Goal: Task Accomplishment & Management: Complete application form

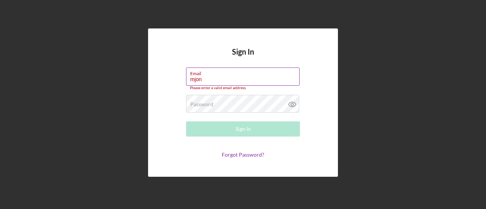
type input "[EMAIL_ADDRESS][DOMAIN_NAME]"
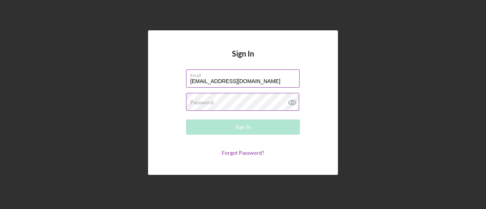
click at [207, 104] on label "Password" at bounding box center [201, 102] width 23 height 6
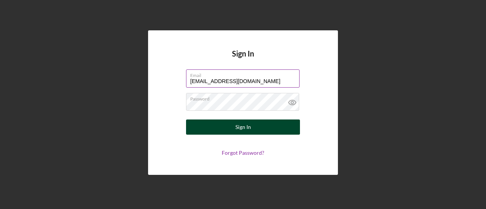
click at [262, 132] on button "Sign In" at bounding box center [243, 127] width 114 height 15
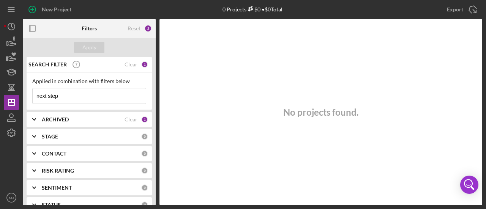
click at [93, 97] on input "next step" at bounding box center [89, 95] width 113 height 15
type input "bil"
click at [62, 116] on b "ARCHIVED" at bounding box center [55, 119] width 27 height 6
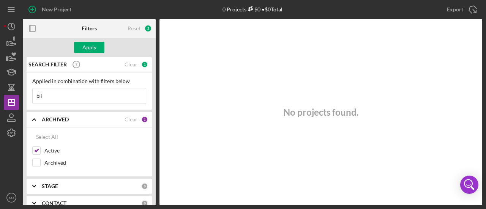
click at [63, 96] on input "bil" at bounding box center [89, 95] width 113 height 15
click at [90, 43] on div "Apply" at bounding box center [89, 47] width 14 height 11
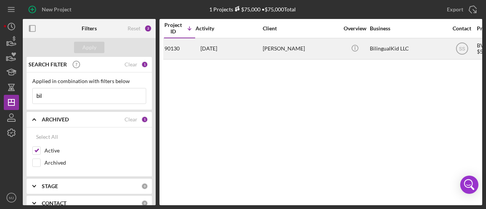
click at [260, 49] on div "2 weeks ago Claudia Robles" at bounding box center [228, 49] width 66 height 20
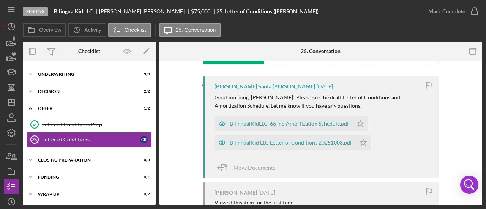
scroll to position [114, 0]
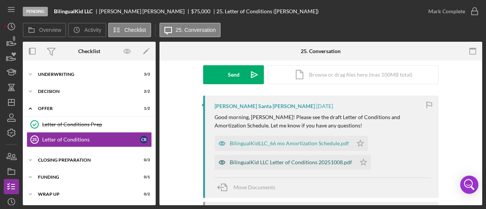
click at [263, 160] on div "BilingualKid LLC Letter of Conditions 20251008.pdf" at bounding box center [291, 162] width 122 height 6
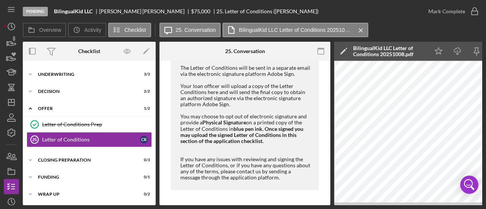
scroll to position [126, 0]
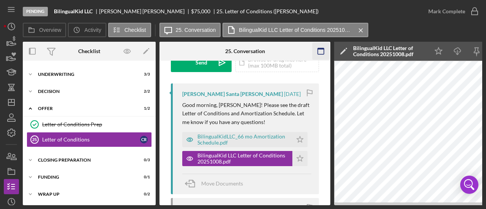
click at [320, 47] on icon "button" at bounding box center [320, 51] width 17 height 17
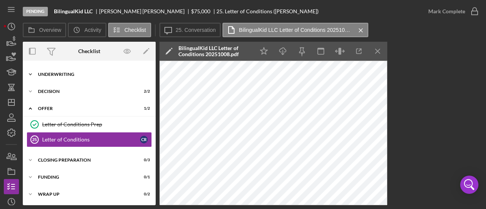
click at [52, 76] on div "Icon/Expander Underwriting 3 / 3" at bounding box center [89, 74] width 133 height 15
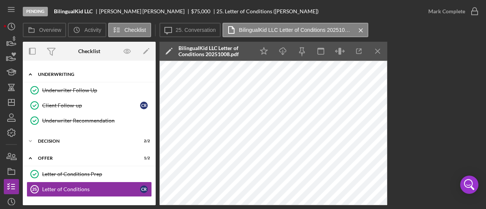
click at [52, 76] on div "Icon/Expander Underwriting 3 / 3" at bounding box center [89, 75] width 133 height 16
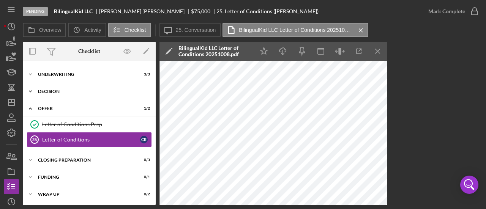
click at [55, 91] on div "Decision" at bounding box center [92, 91] width 108 height 5
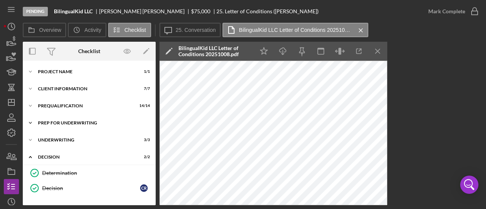
scroll to position [76, 0]
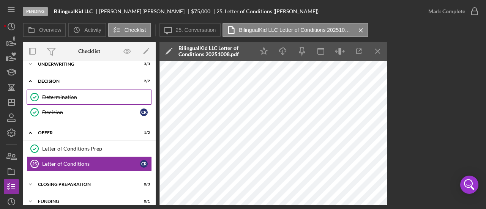
click at [61, 96] on div "Determination" at bounding box center [96, 97] width 109 height 6
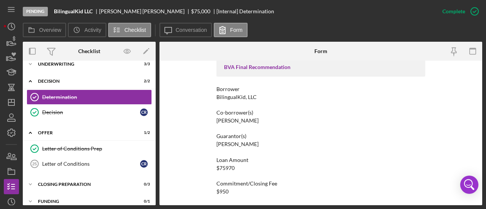
scroll to position [190, 0]
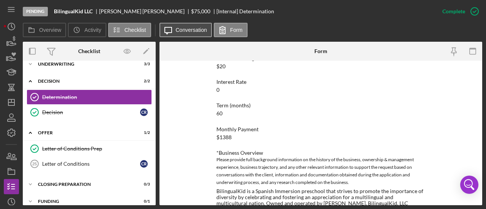
click at [187, 29] on label "Conversation" at bounding box center [191, 30] width 31 height 6
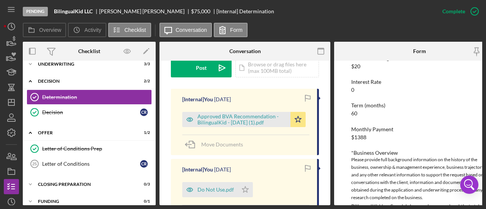
scroll to position [228, 0]
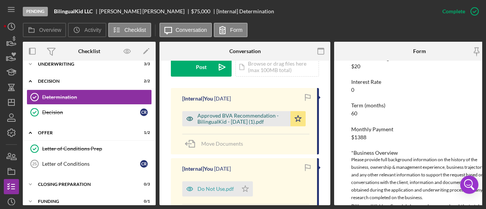
click at [227, 113] on div "Approved BVA Recommendation - BilingualKid - [DATE] (1).pdf" at bounding box center [241, 119] width 89 height 12
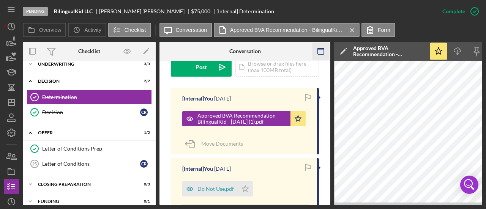
click at [325, 50] on icon "button" at bounding box center [320, 51] width 17 height 17
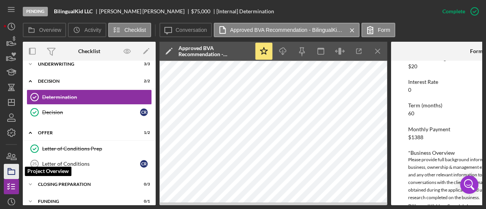
click at [12, 172] on icon "button" at bounding box center [11, 171] width 19 height 19
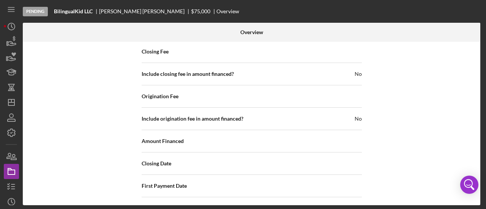
scroll to position [952, 0]
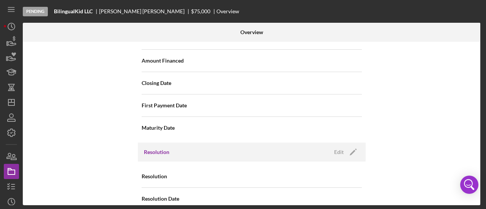
click at [345, 143] on div "Resolution Edit Icon/Edit" at bounding box center [252, 152] width 228 height 19
click at [350, 143] on icon "Icon/Edit" at bounding box center [352, 152] width 19 height 19
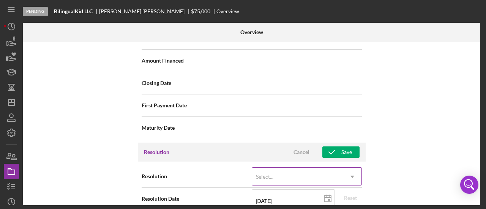
click at [280, 168] on div "Select..." at bounding box center [297, 176] width 91 height 17
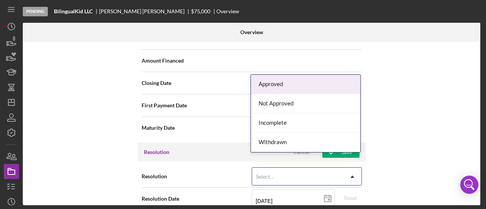
click at [268, 83] on div "Approved" at bounding box center [305, 84] width 109 height 19
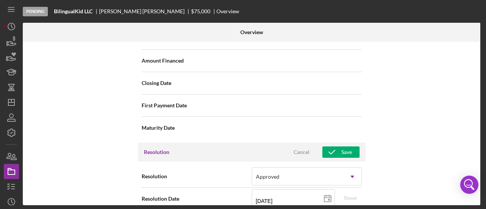
scroll to position [1027, 0]
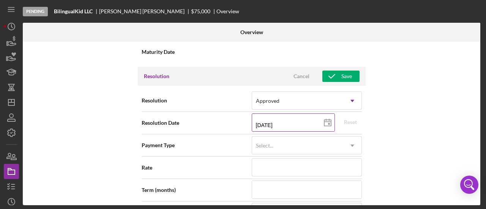
click at [266, 113] on input "10/13/2025" at bounding box center [293, 122] width 83 height 18
type input "10/12/y025"
type input "10/20/25yy"
type input "10/02/y025"
type input "10/02/2025"
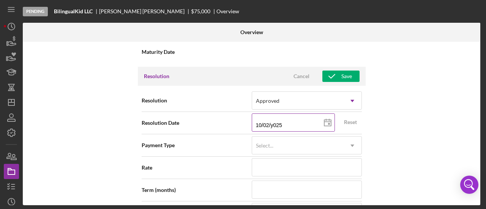
type input "2025-10-02"
type input "10/02/2025"
click at [407, 118] on div "Internal Workflow Stage Pending Icon/Dropdown Arrow Archive (can unarchive late…" at bounding box center [251, 124] width 457 height 164
click at [296, 137] on div "Select..." at bounding box center [297, 145] width 91 height 17
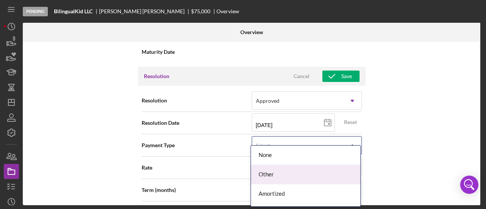
scroll to position [16, 0]
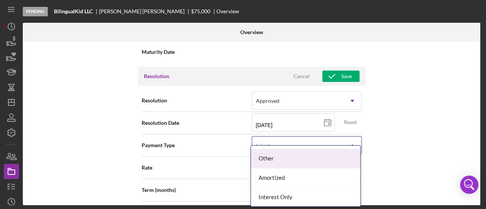
click at [264, 160] on div "Other" at bounding box center [305, 158] width 109 height 19
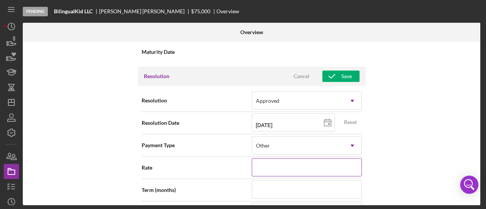
click at [264, 158] on input at bounding box center [307, 167] width 110 height 18
type input "0%"
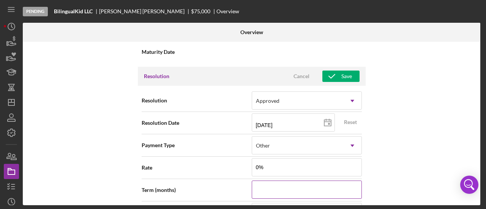
type input "0.000%"
click at [282, 181] on input at bounding box center [307, 190] width 110 height 18
type input "6"
type input "66"
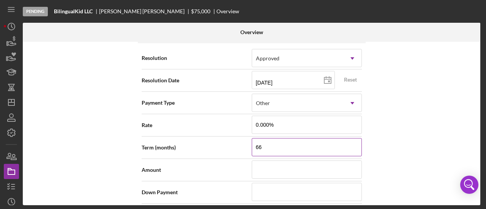
scroll to position [1103, 0]
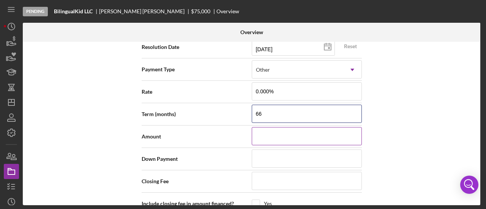
type input "66"
click at [274, 127] on input at bounding box center [307, 136] width 110 height 18
type input "$7"
type input "$75"
type input "$759"
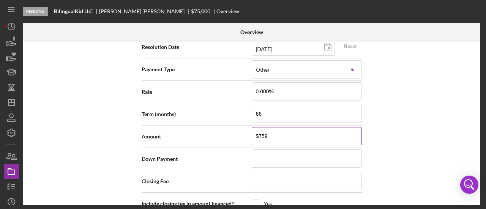
type input "$7,597"
type input "$75,970"
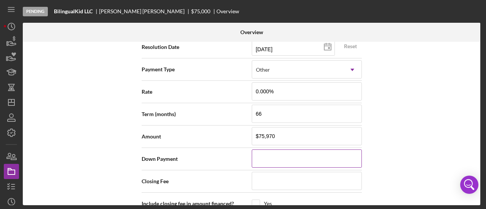
click at [270, 149] on input at bounding box center [307, 158] width 110 height 18
type input "$0"
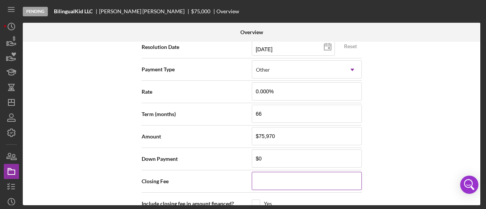
click at [276, 172] on input at bounding box center [307, 181] width 110 height 18
type input "$2"
type input "$20"
type input "$200"
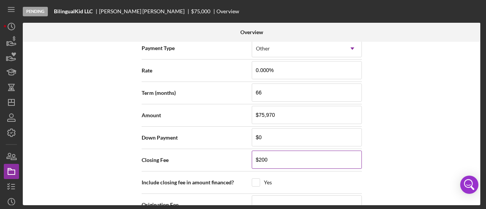
scroll to position [1141, 0]
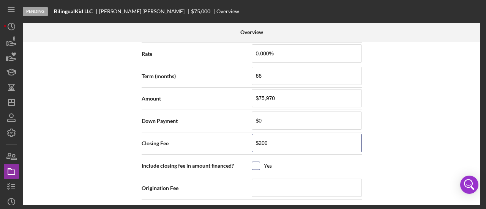
type input "$200"
click at [255, 162] on input "checkbox" at bounding box center [256, 166] width 8 height 8
checkbox input "true"
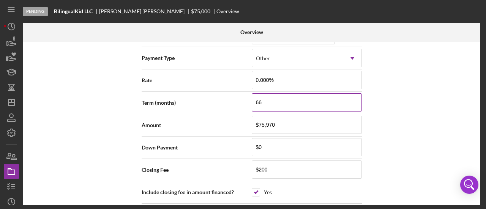
scroll to position [1103, 0]
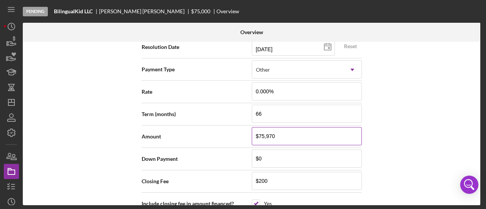
drag, startPoint x: 278, startPoint y: 124, endPoint x: 266, endPoint y: 123, distance: 11.4
click at [266, 127] on input "$75,970" at bounding box center [307, 136] width 110 height 18
type input "$759"
type input "$75"
type input "$750"
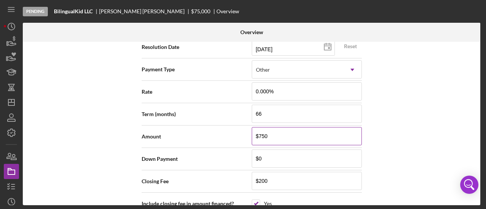
type input "$7,500"
type input "$75,000"
click at [386, 140] on div "Internal Workflow Stage Pending Icon/Dropdown Arrow Archive (can unarchive late…" at bounding box center [251, 124] width 457 height 164
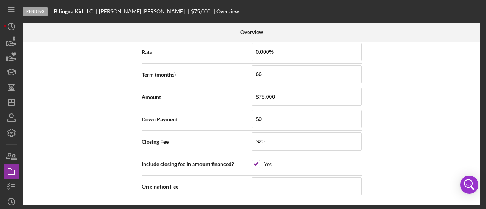
scroll to position [1217, 0]
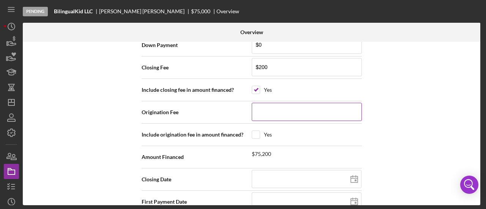
click at [263, 103] on input at bounding box center [307, 112] width 110 height 18
click at [269, 58] on input "$200" at bounding box center [307, 67] width 110 height 18
type input "$20"
click at [258, 103] on input at bounding box center [307, 112] width 110 height 18
click at [252, 131] on input "checkbox" at bounding box center [256, 135] width 8 height 8
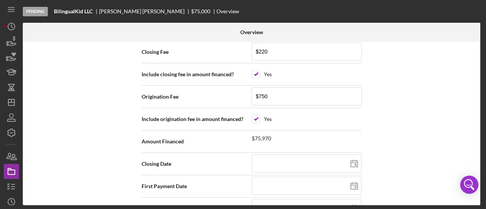
scroll to position [1241, 0]
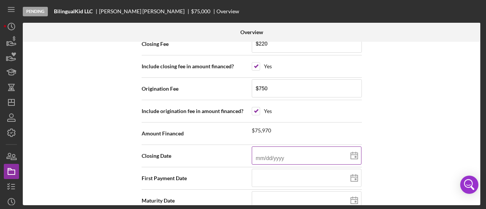
click at [299, 146] on input at bounding box center [307, 155] width 110 height 18
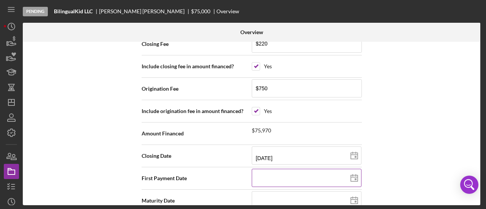
click at [281, 169] on input at bounding box center [307, 178] width 110 height 18
click at [278, 191] on input at bounding box center [307, 200] width 110 height 18
click at [268, 191] on input at bounding box center [307, 200] width 110 height 18
click at [442, 126] on div "Internal Workflow Stage Pending Icon/Dropdown Arrow Archive (can unarchive late…" at bounding box center [251, 124] width 457 height 164
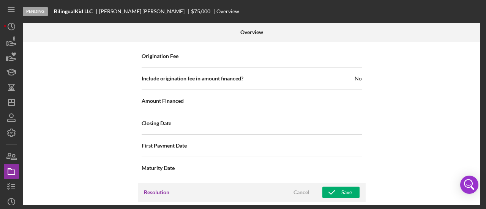
scroll to position [899, 0]
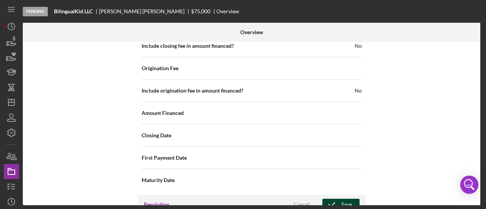
click at [345, 199] on div "Save" at bounding box center [346, 204] width 11 height 11
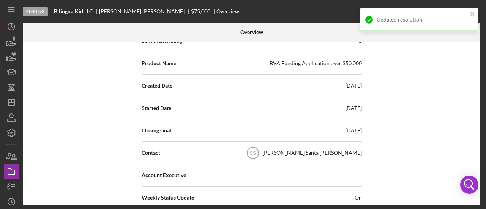
scroll to position [0, 0]
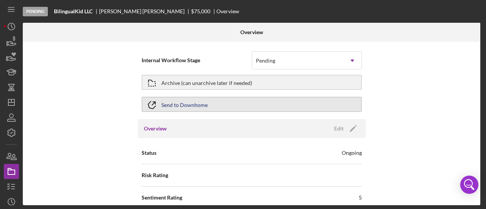
click at [227, 102] on button "Send to Downhome" at bounding box center [252, 104] width 220 height 15
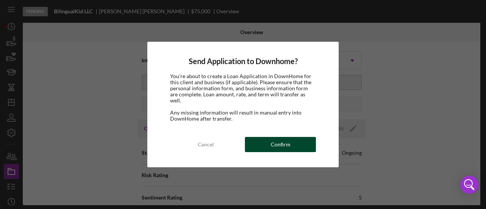
click at [283, 146] on div "Confirm" at bounding box center [281, 144] width 20 height 15
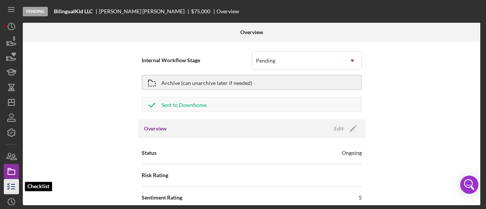
click at [10, 183] on icon "button" at bounding box center [11, 186] width 19 height 19
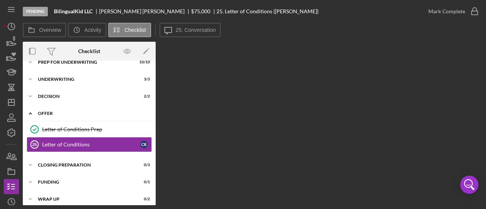
scroll to position [65, 0]
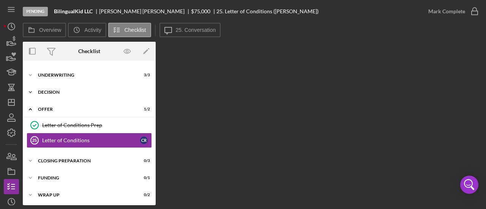
click at [55, 88] on div "Icon/Expander Decision 2 / 2" at bounding box center [89, 92] width 133 height 15
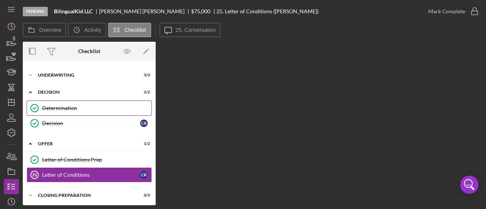
click at [60, 110] on div "Determination" at bounding box center [96, 108] width 109 height 6
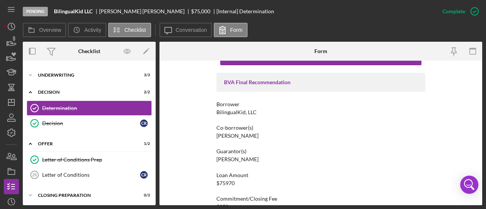
scroll to position [38, 0]
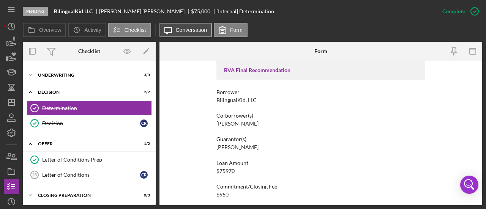
click at [189, 30] on label "Conversation" at bounding box center [191, 30] width 31 height 6
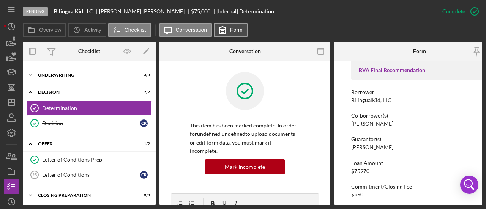
click at [242, 32] on button "Form" at bounding box center [231, 30] width 34 height 14
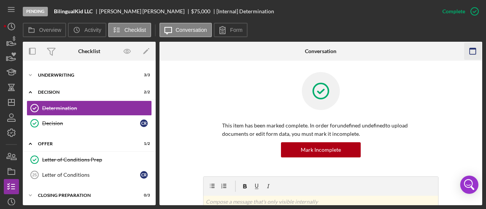
click at [467, 50] on icon "button" at bounding box center [472, 51] width 17 height 17
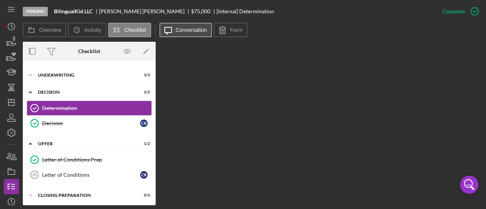
click at [196, 32] on label "Conversation" at bounding box center [191, 30] width 31 height 6
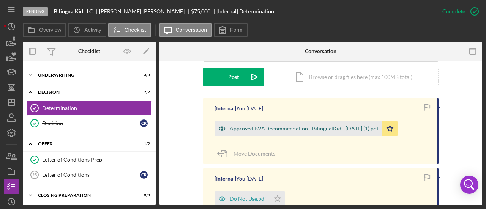
scroll to position [190, 0]
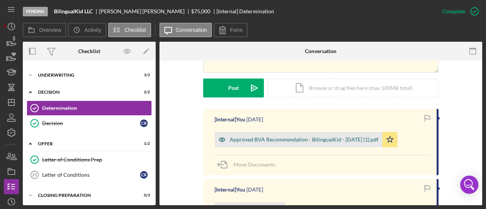
click at [271, 139] on div "Approved BVA Recommendation - BilingualKid - [DATE] (1).pdf" at bounding box center [304, 140] width 149 height 6
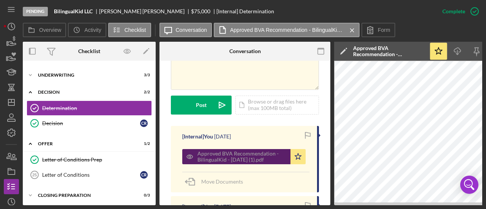
scroll to position [198, 0]
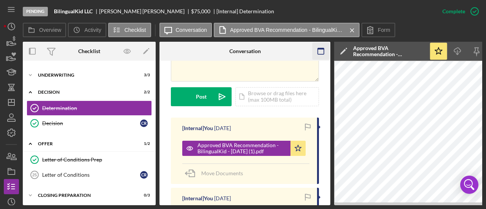
click at [318, 54] on icon "button" at bounding box center [320, 51] width 17 height 17
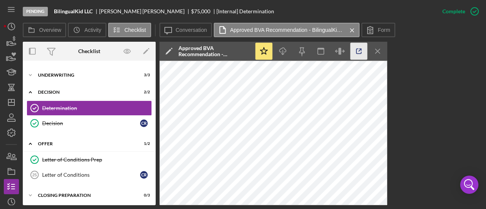
click at [357, 50] on icon "button" at bounding box center [358, 51] width 17 height 17
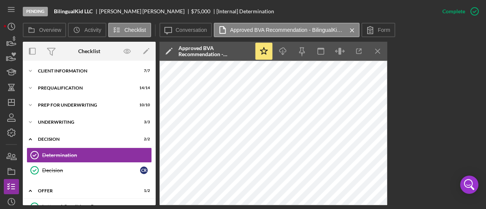
scroll to position [0, 0]
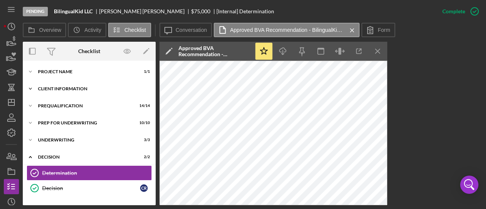
click at [69, 87] on div "Client Information" at bounding box center [92, 89] width 108 height 5
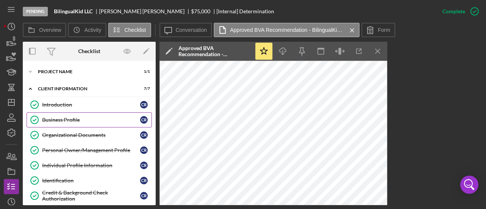
click at [71, 113] on link "Business Profile Business Profile C R" at bounding box center [89, 119] width 125 height 15
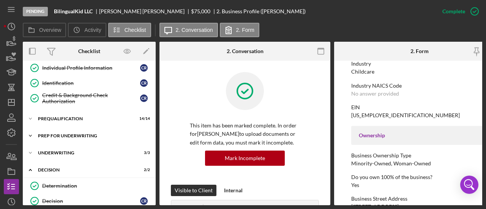
scroll to position [114, 0]
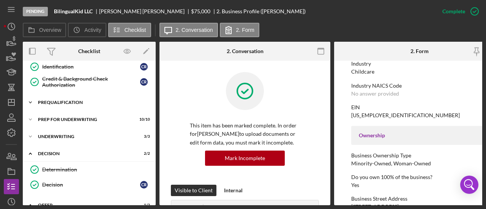
click at [68, 103] on div "Icon/Expander Prequalification 14 / 14" at bounding box center [89, 102] width 133 height 15
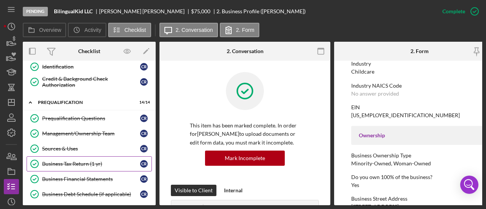
click at [68, 164] on div "Business Tax Return (1 yr)" at bounding box center [91, 164] width 98 height 6
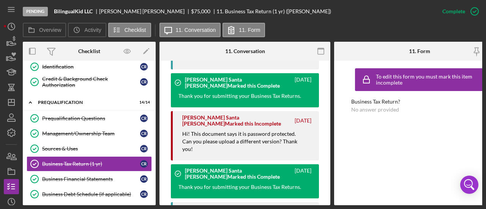
scroll to position [266, 0]
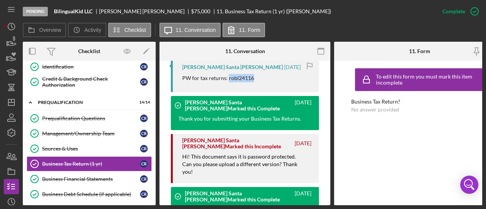
drag, startPoint x: 255, startPoint y: 78, endPoint x: 228, endPoint y: 79, distance: 27.3
click at [228, 79] on div "PW for tax returns: robl24116" at bounding box center [246, 78] width 129 height 8
copy p "robl24116"
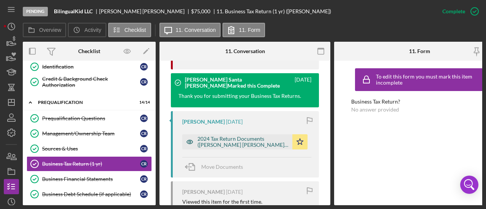
click at [229, 138] on div "2024 Tax Return Documents (ROBLES ARIAS CLAUDIA L).pdf" at bounding box center [242, 142] width 91 height 12
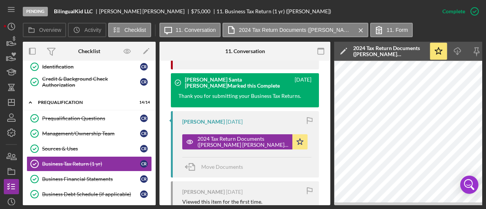
scroll to position [0, 52]
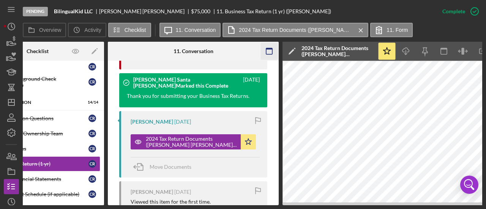
click at [269, 51] on icon "button" at bounding box center [269, 51] width 17 height 17
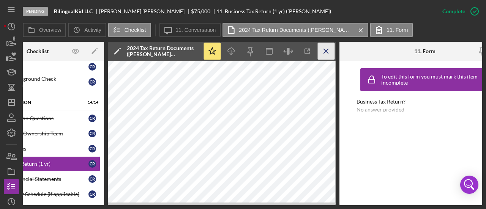
click at [321, 55] on icon "Icon/Menu Close" at bounding box center [326, 51] width 17 height 17
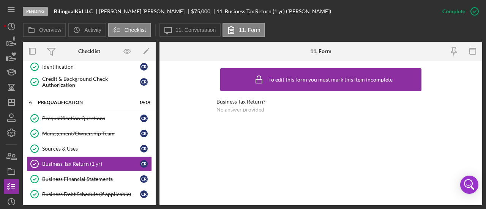
scroll to position [0, 0]
click at [89, 120] on link "Prequalification Questions Prequalification Questions C R" at bounding box center [89, 118] width 125 height 15
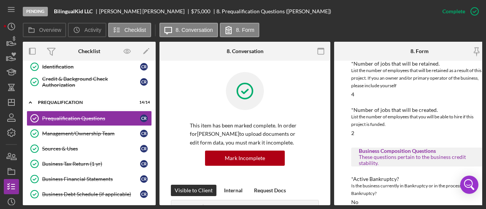
scroll to position [452, 0]
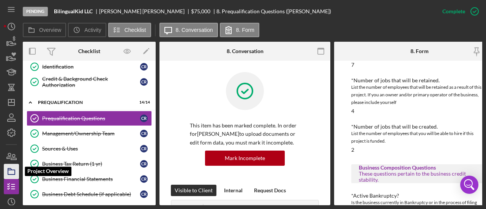
click at [8, 167] on icon "button" at bounding box center [11, 171] width 19 height 19
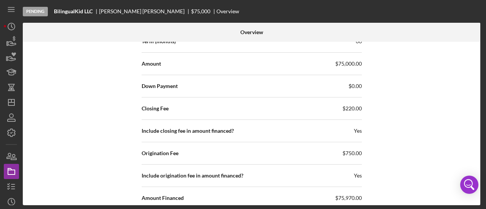
scroll to position [1241, 0]
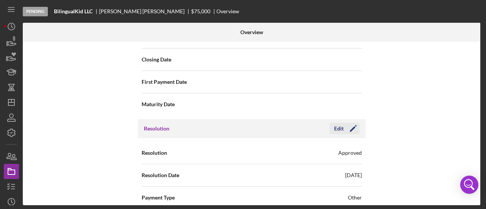
click at [349, 119] on icon "Icon/Edit" at bounding box center [352, 128] width 19 height 19
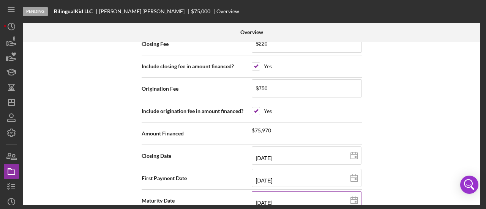
click at [285, 191] on input "04/15/2023" at bounding box center [307, 200] width 110 height 18
click at [389, 145] on div "Internal Workflow Stage Pending Icon/Dropdown Arrow Archive (can unarchive late…" at bounding box center [251, 124] width 457 height 164
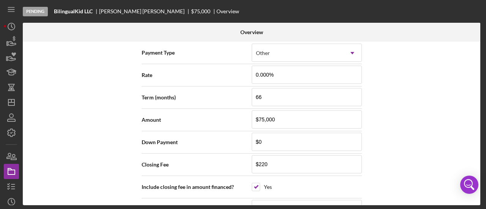
scroll to position [975, 0]
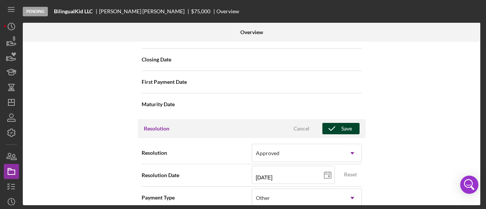
click at [345, 123] on div "Save" at bounding box center [346, 128] width 11 height 11
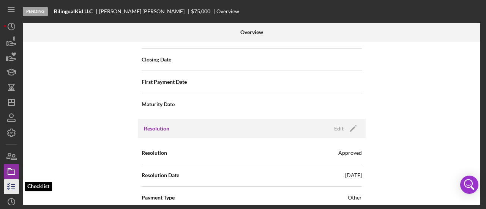
click at [10, 186] on icon "button" at bounding box center [11, 186] width 19 height 19
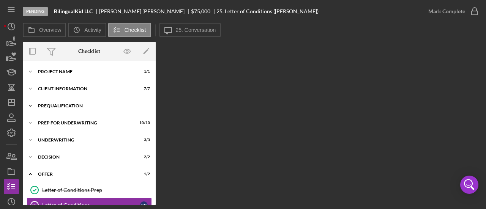
click at [47, 106] on div "Prequalification" at bounding box center [92, 106] width 108 height 5
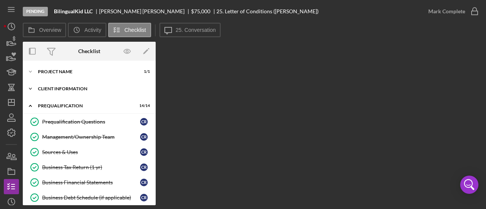
click at [70, 83] on div "Icon/Expander Client Information 7 / 7" at bounding box center [89, 88] width 133 height 15
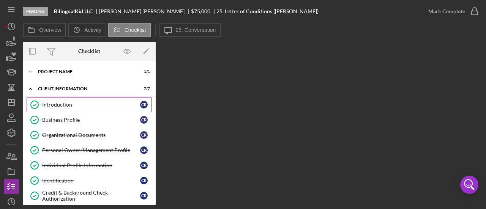
click at [67, 106] on div "Introduction" at bounding box center [91, 105] width 98 height 6
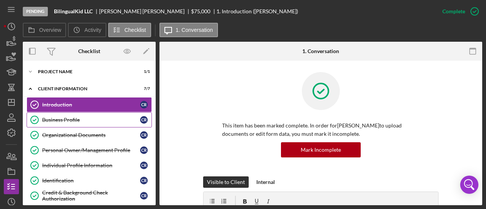
click at [69, 116] on link "Business Profile Business Profile C R" at bounding box center [89, 119] width 125 height 15
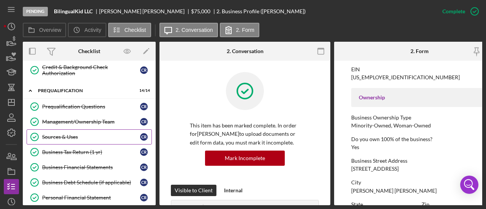
scroll to position [114, 0]
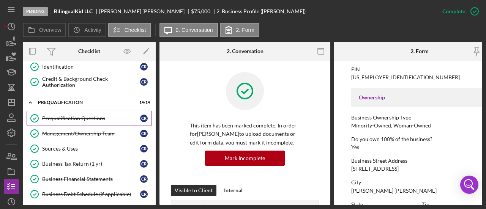
click at [85, 116] on div "Prequalification Questions" at bounding box center [91, 118] width 98 height 6
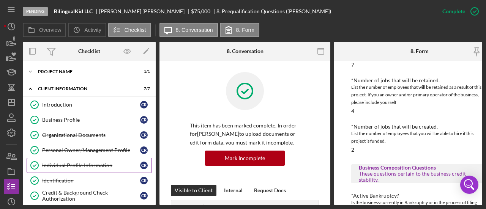
click at [83, 162] on div "Individual Profile Information" at bounding box center [91, 165] width 98 height 6
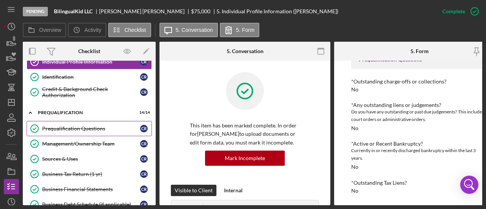
scroll to position [114, 0]
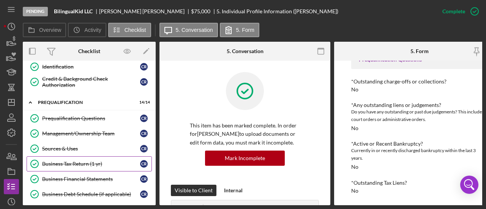
click at [69, 166] on link "Business Tax Return (1 yr) Business Tax Return (1 yr) C R" at bounding box center [89, 163] width 125 height 15
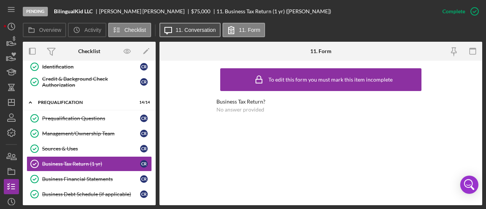
click at [197, 31] on label "11. Conversation" at bounding box center [196, 30] width 40 height 6
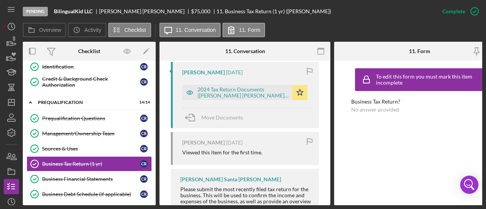
scroll to position [417, 0]
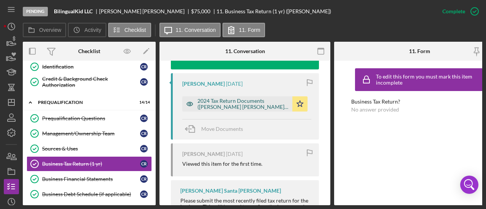
click at [235, 102] on div "2024 Tax Return Documents (ROBLES ARIAS CLAUDIA L).pdf" at bounding box center [242, 104] width 91 height 12
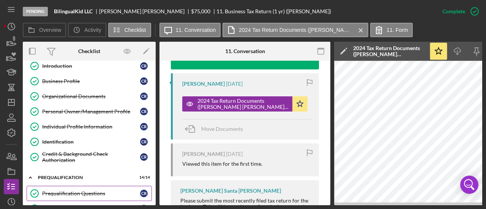
scroll to position [76, 0]
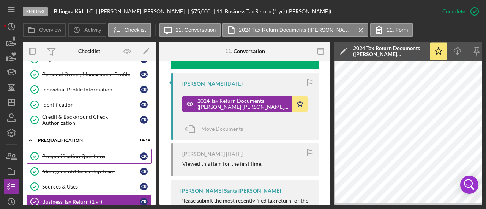
click at [90, 154] on div "Prequalification Questions" at bounding box center [91, 156] width 98 height 6
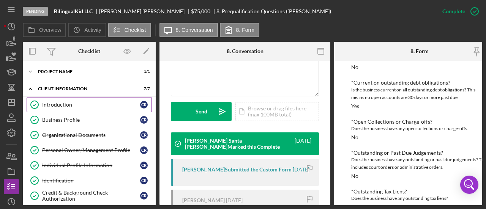
click at [55, 108] on link "Introduction Introduction C R" at bounding box center [89, 104] width 125 height 15
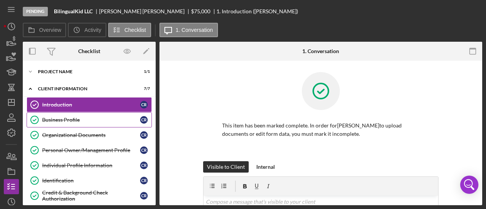
click at [57, 120] on div "Business Profile" at bounding box center [91, 120] width 98 height 6
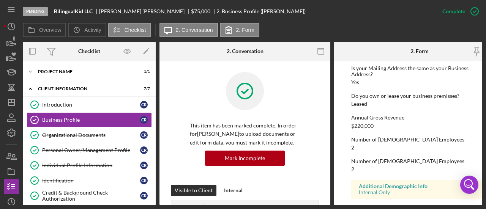
scroll to position [436, 0]
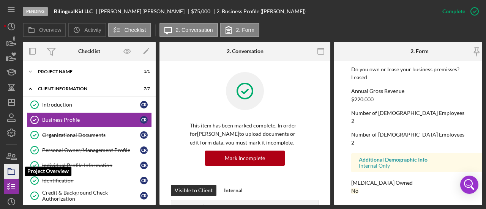
click at [9, 169] on icon "button" at bounding box center [11, 171] width 19 height 19
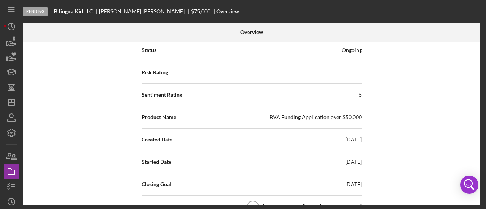
scroll to position [114, 0]
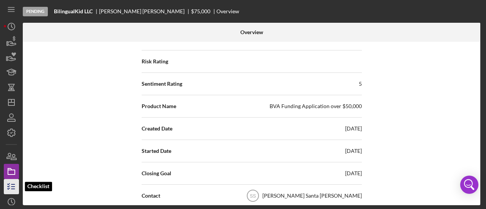
click at [8, 186] on polyline "button" at bounding box center [9, 186] width 2 height 1
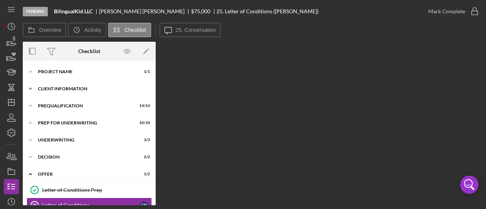
click at [50, 89] on div "Client Information" at bounding box center [92, 89] width 108 height 5
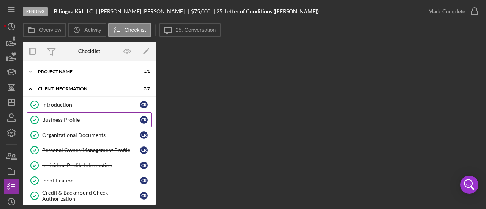
click at [54, 118] on div "Business Profile" at bounding box center [91, 120] width 98 height 6
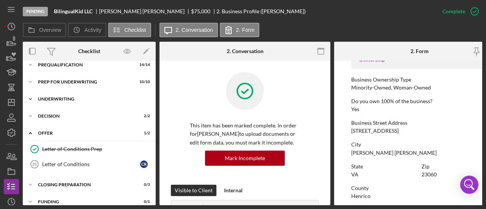
scroll to position [152, 0]
click at [45, 62] on div "Prequalification" at bounding box center [92, 64] width 108 height 5
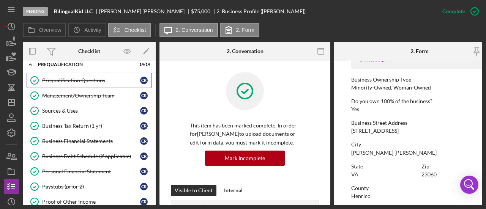
click at [56, 81] on div "Prequalification Questions" at bounding box center [91, 80] width 98 height 6
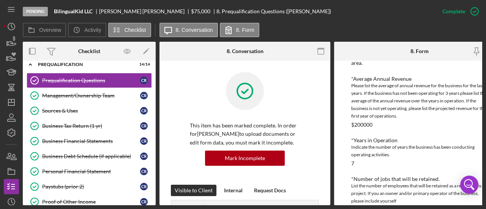
scroll to position [341, 0]
